Goal: Check status

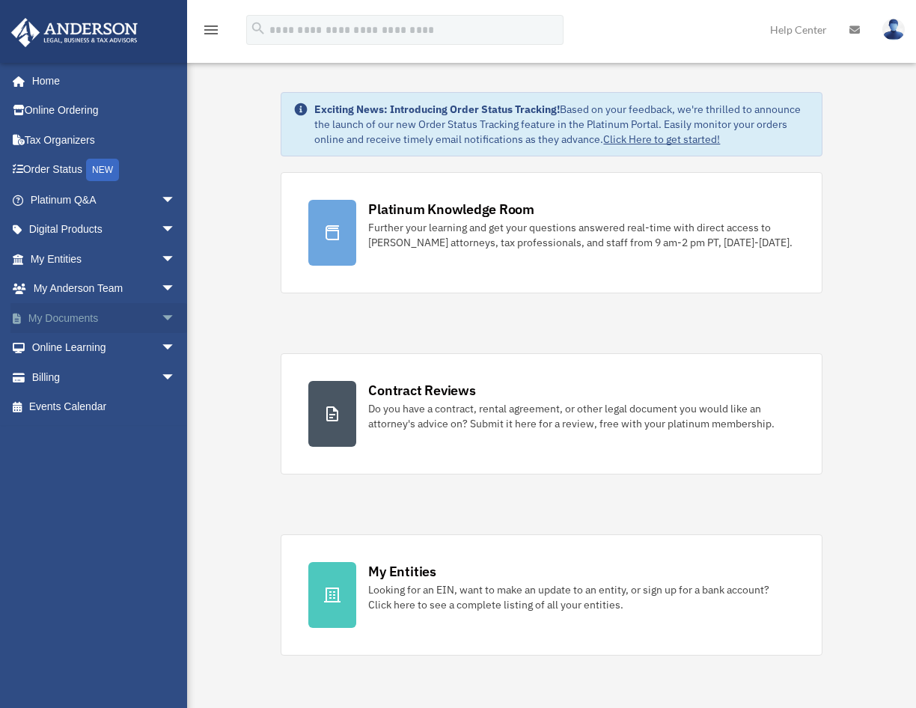
click at [161, 316] on span "arrow_drop_down" at bounding box center [176, 318] width 30 height 31
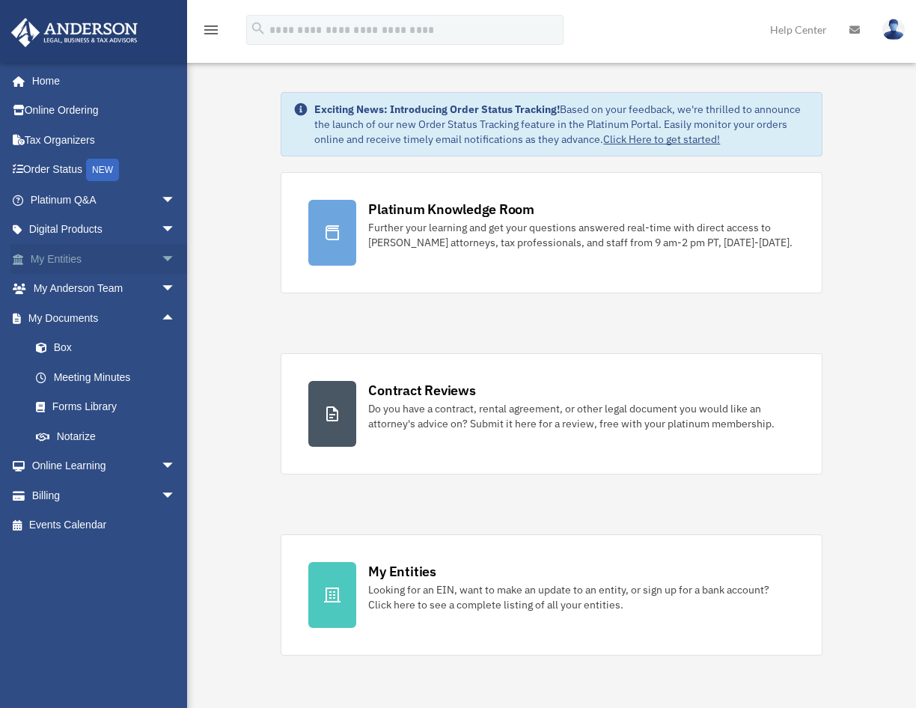
click at [103, 263] on link "My Entities arrow_drop_down" at bounding box center [104, 259] width 188 height 30
click at [161, 256] on span "arrow_drop_down" at bounding box center [176, 259] width 30 height 31
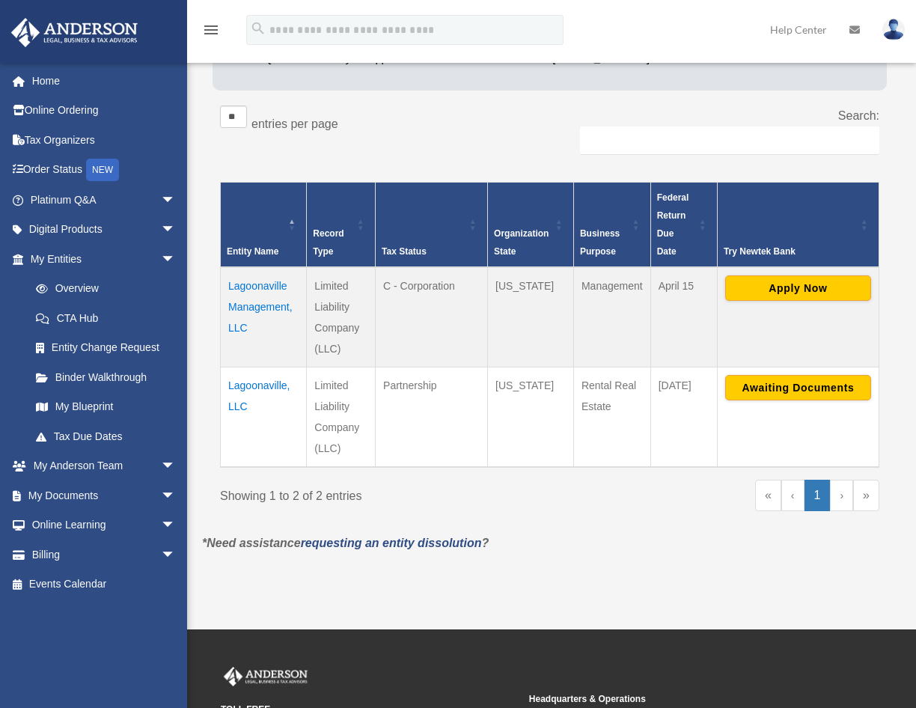
scroll to position [224, 0]
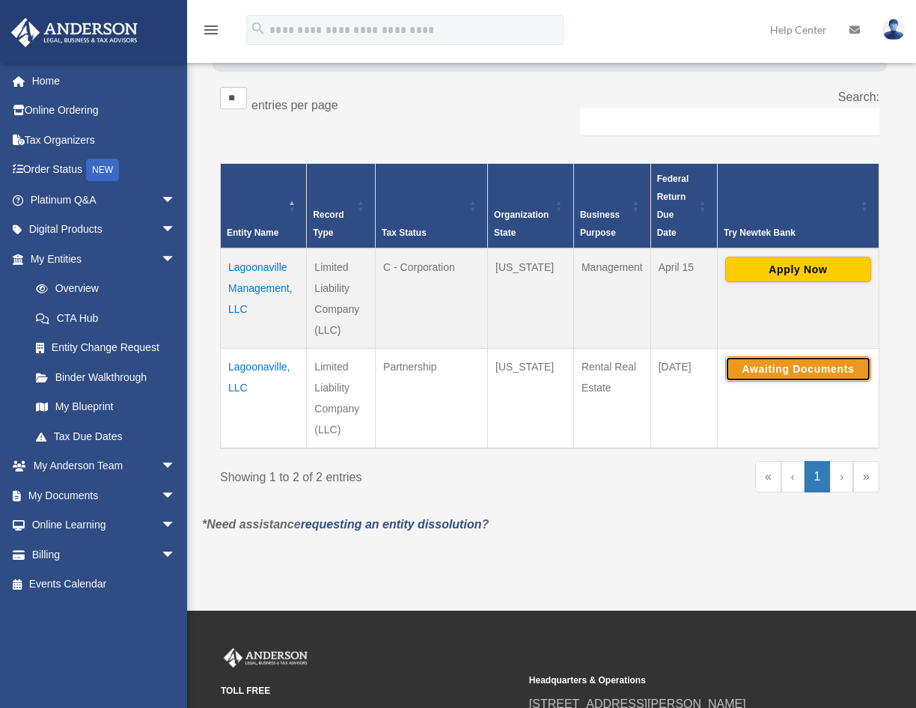
click at [754, 363] on button "Awaiting Documents" at bounding box center [798, 368] width 146 height 25
